Goal: Transaction & Acquisition: Book appointment/travel/reservation

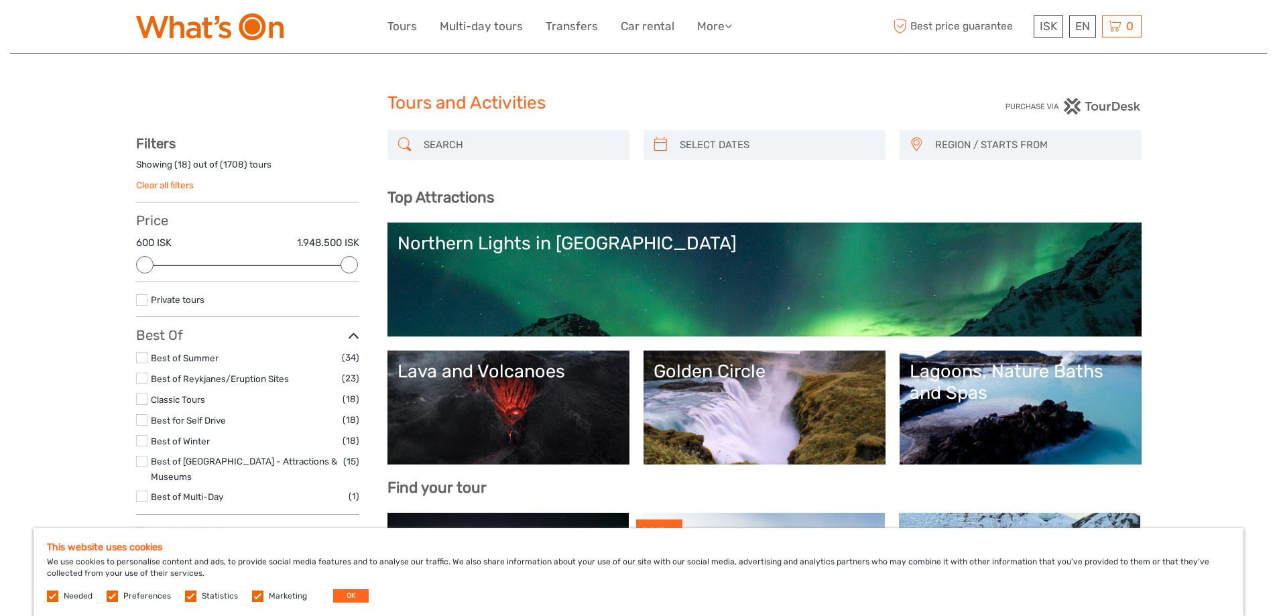
select select
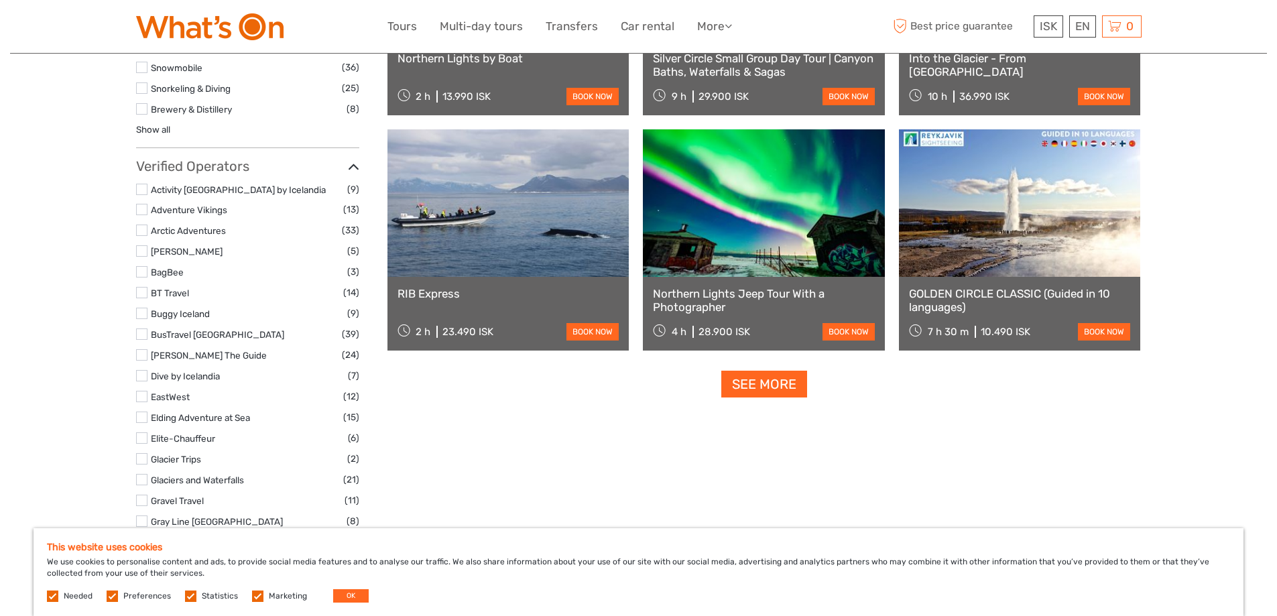
scroll to position [1627, 0]
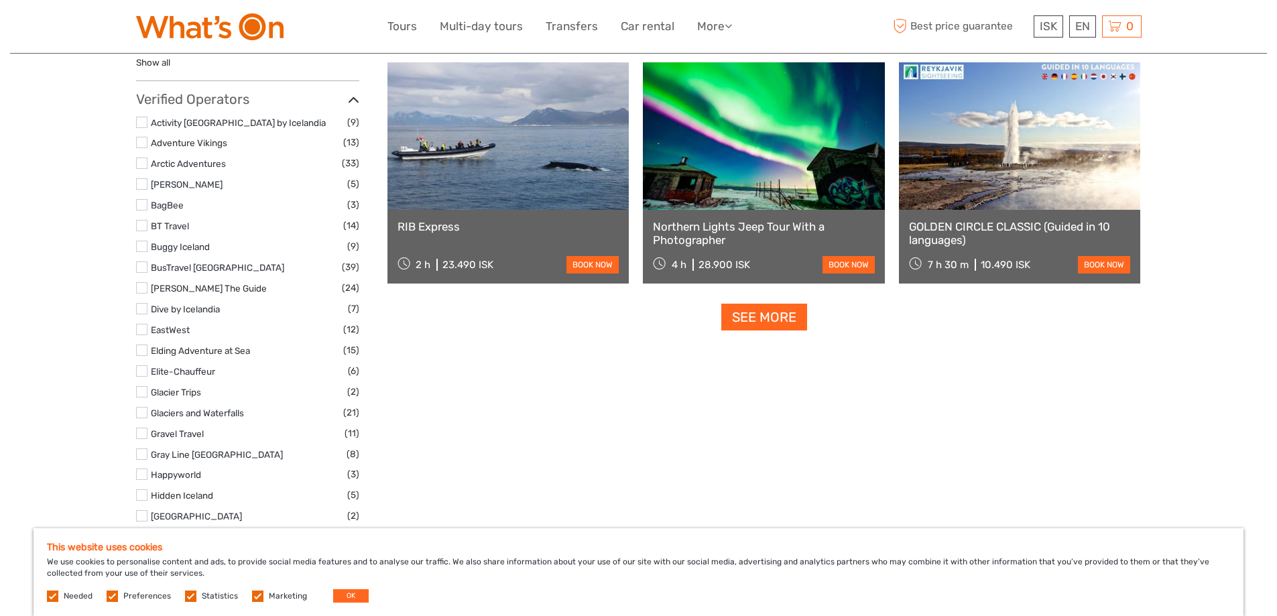
click at [791, 316] on link "See more" at bounding box center [764, 317] width 86 height 27
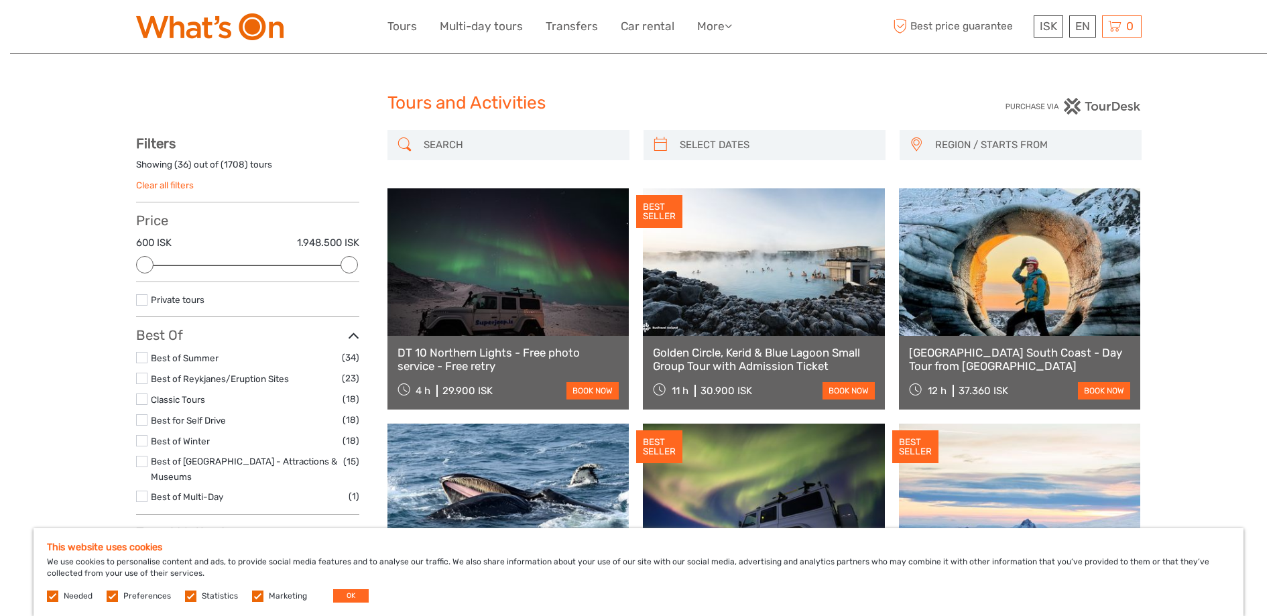
click at [147, 400] on label at bounding box center [141, 399] width 11 height 11
click at [0, 0] on input "checkbox" at bounding box center [0, 0] width 0 height 0
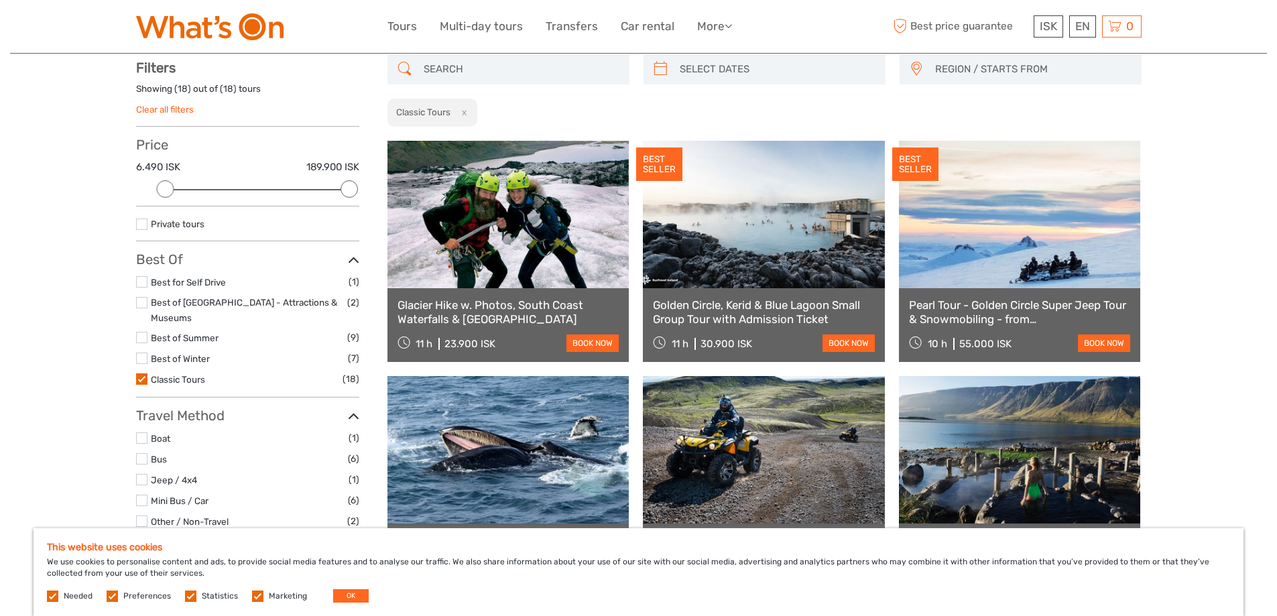
scroll to position [76, 0]
click at [139, 373] on label at bounding box center [141, 378] width 11 height 11
click at [0, 0] on input "checkbox" at bounding box center [0, 0] width 0 height 0
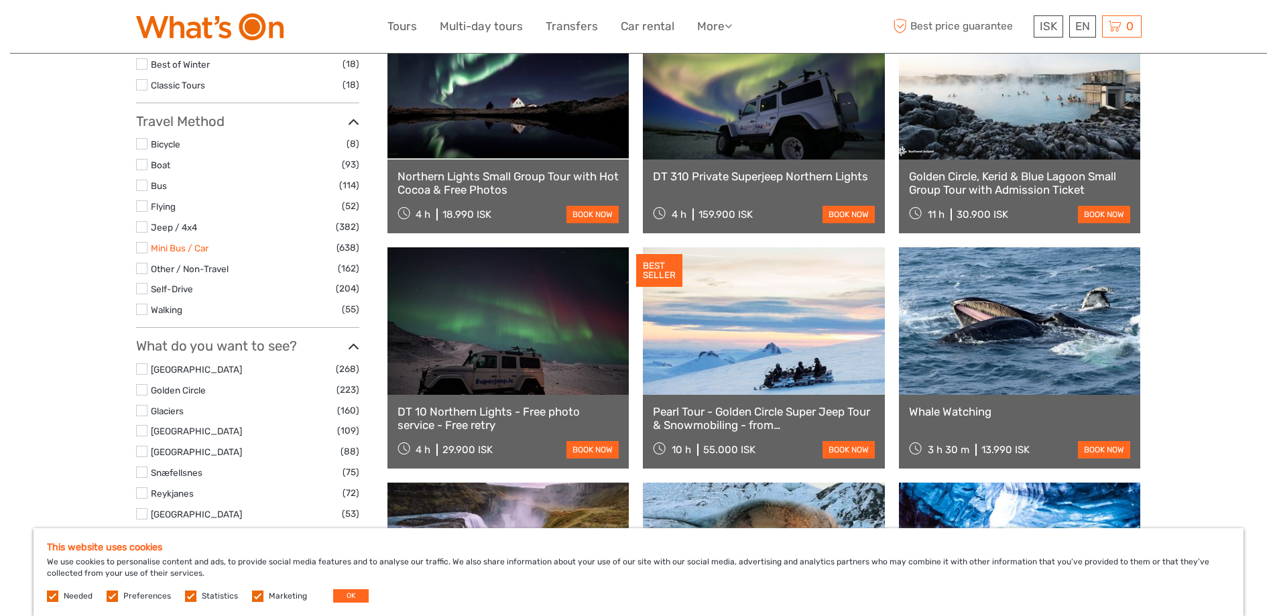
scroll to position [278, 0]
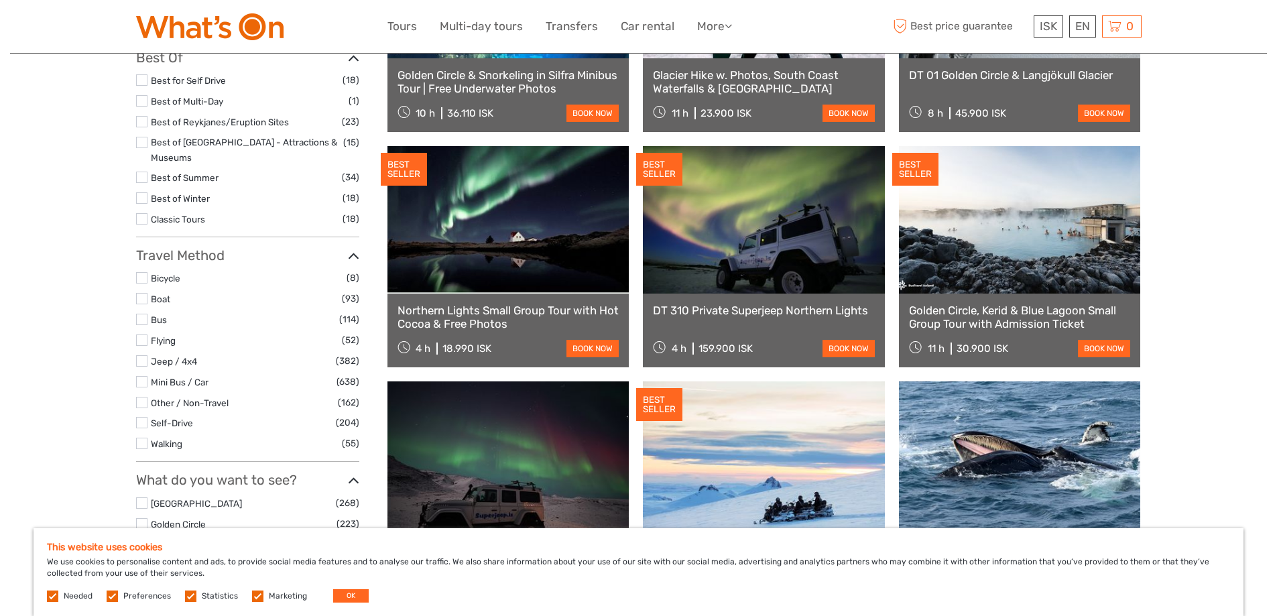
click at [141, 376] on label at bounding box center [141, 381] width 11 height 11
click at [0, 0] on input "checkbox" at bounding box center [0, 0] width 0 height 0
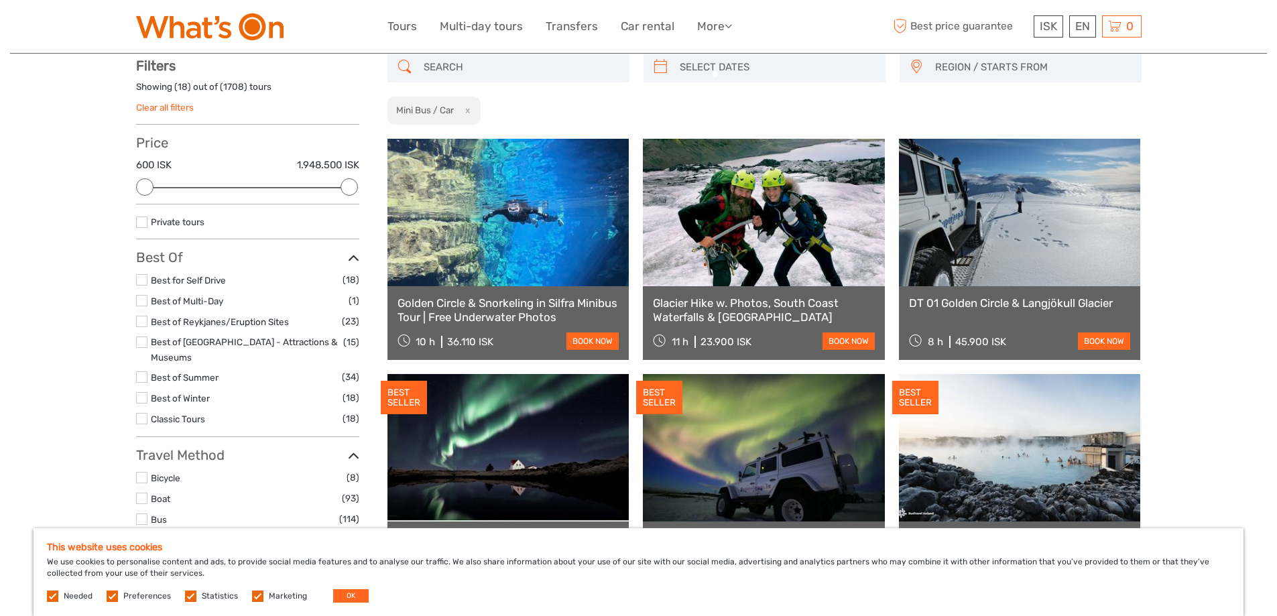
scroll to position [76, 0]
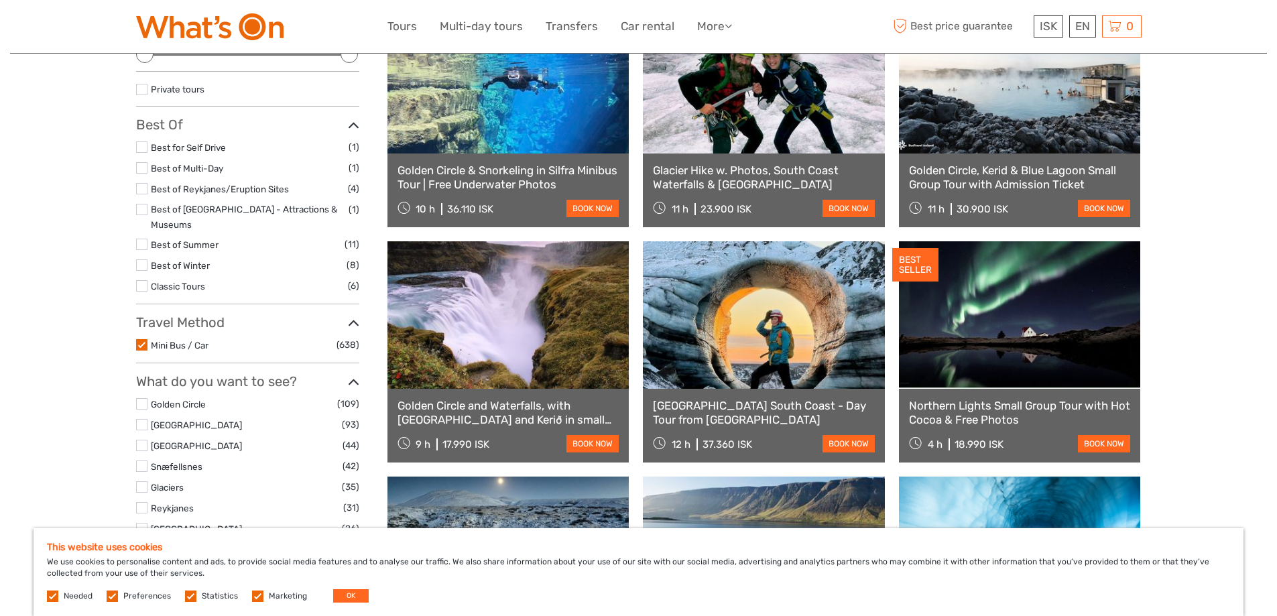
scroll to position [278, 0]
